Goal: Obtain resource: Download file/media

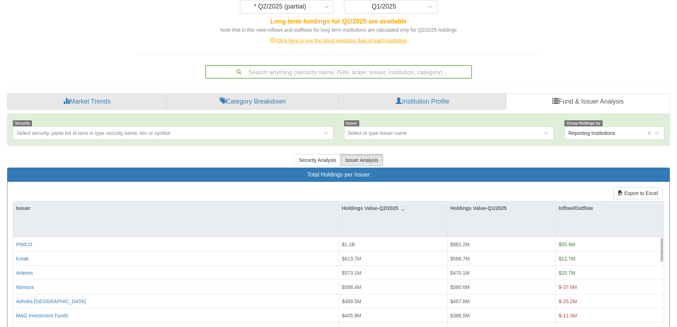
scroll to position [36, 0]
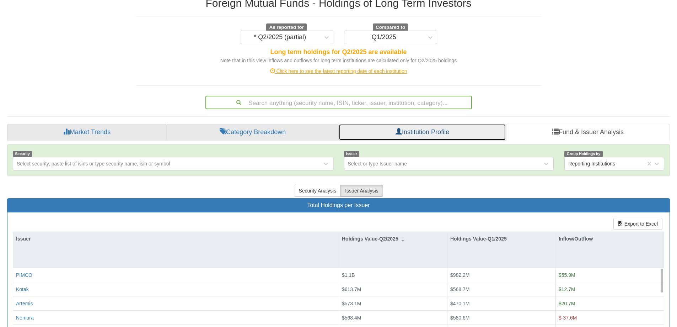
click at [412, 127] on link "Institution Profile" at bounding box center [422, 132] width 167 height 17
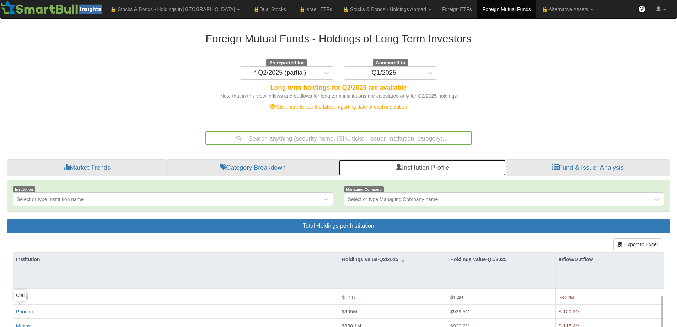
scroll to position [71, 0]
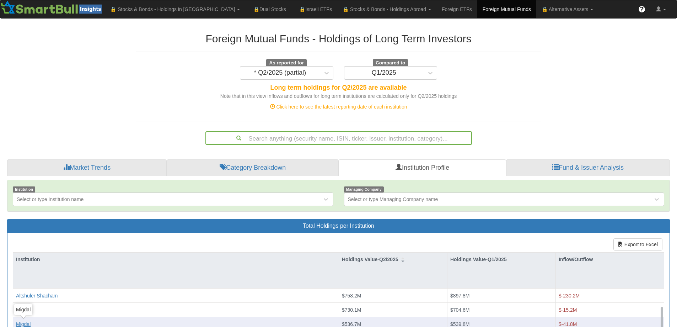
click at [26, 321] on body "Toggle navigation 🔒 Stocks & Bonds - Holdings in [GEOGRAPHIC_DATA] Stocks Bonds…" at bounding box center [338, 239] width 677 height 478
click at [25, 324] on div "Migdal" at bounding box center [23, 323] width 15 height 7
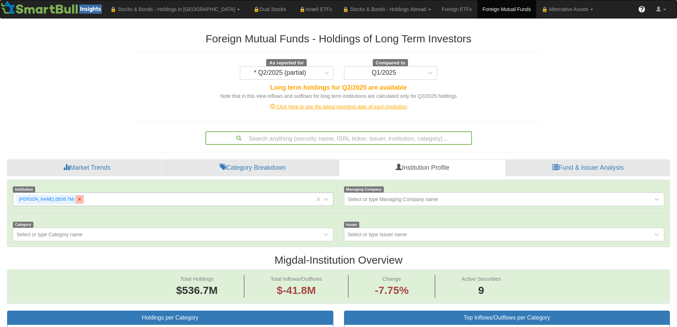
click at [79, 200] on icon at bounding box center [80, 199] width 2 height 2
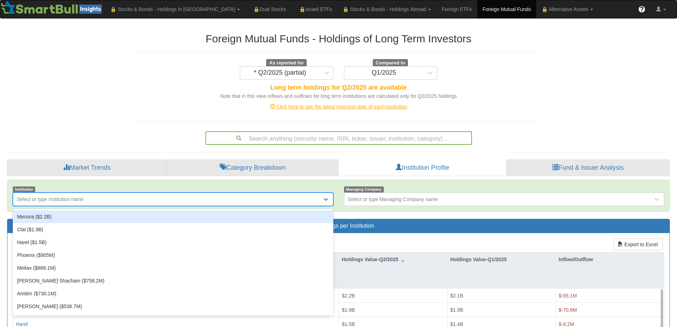
click at [57, 200] on div "Select or type Institution name" at bounding box center [50, 198] width 67 height 7
click at [34, 215] on div "Menora ($2.2B)" at bounding box center [173, 216] width 321 height 13
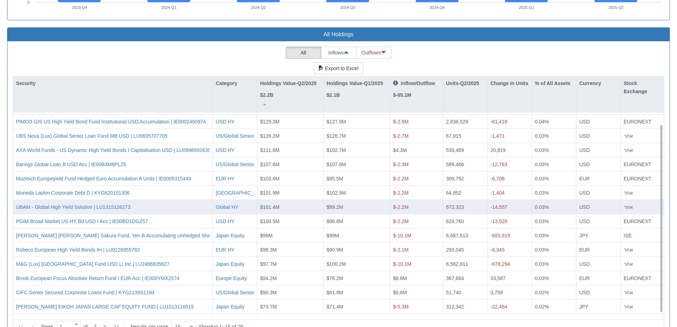
scroll to position [648, 0]
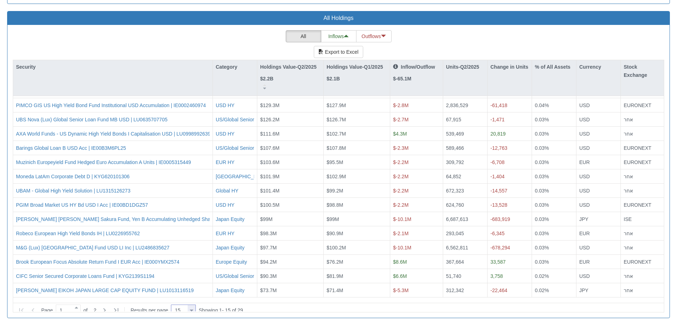
click at [193, 305] on div at bounding box center [192, 310] width 4 height 10
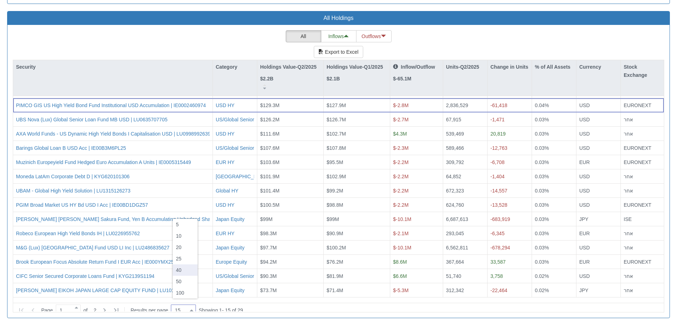
click at [183, 269] on div "40" at bounding box center [185, 269] width 25 height 11
type input "40"
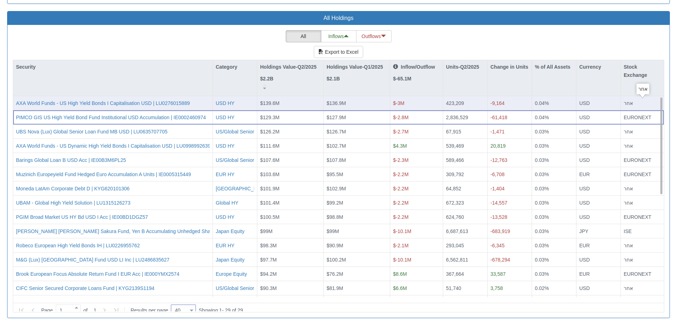
scroll to position [471, 0]
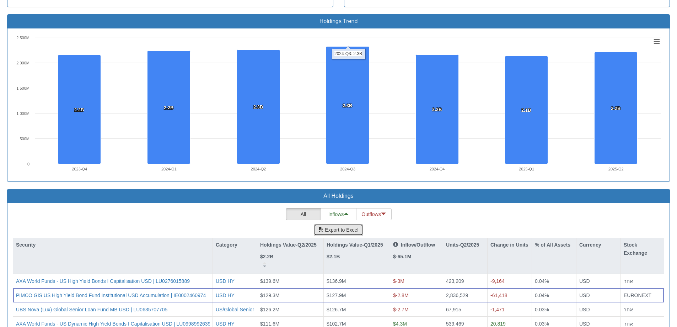
click at [339, 228] on button "Export to Excel" at bounding box center [338, 230] width 49 height 12
